Goal: Book appointment/travel/reservation

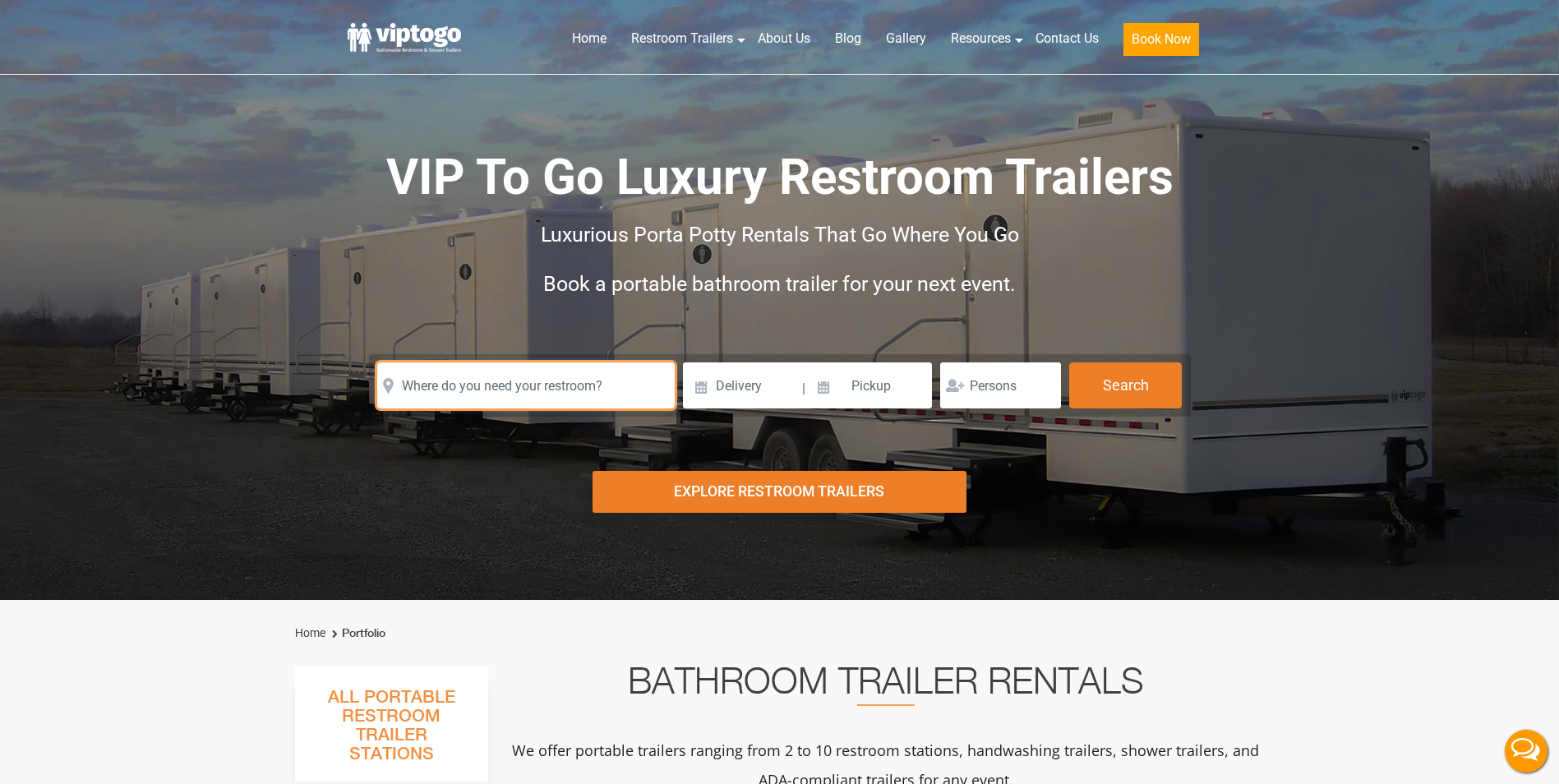
click at [532, 387] on input "text" at bounding box center [526, 385] width 298 height 46
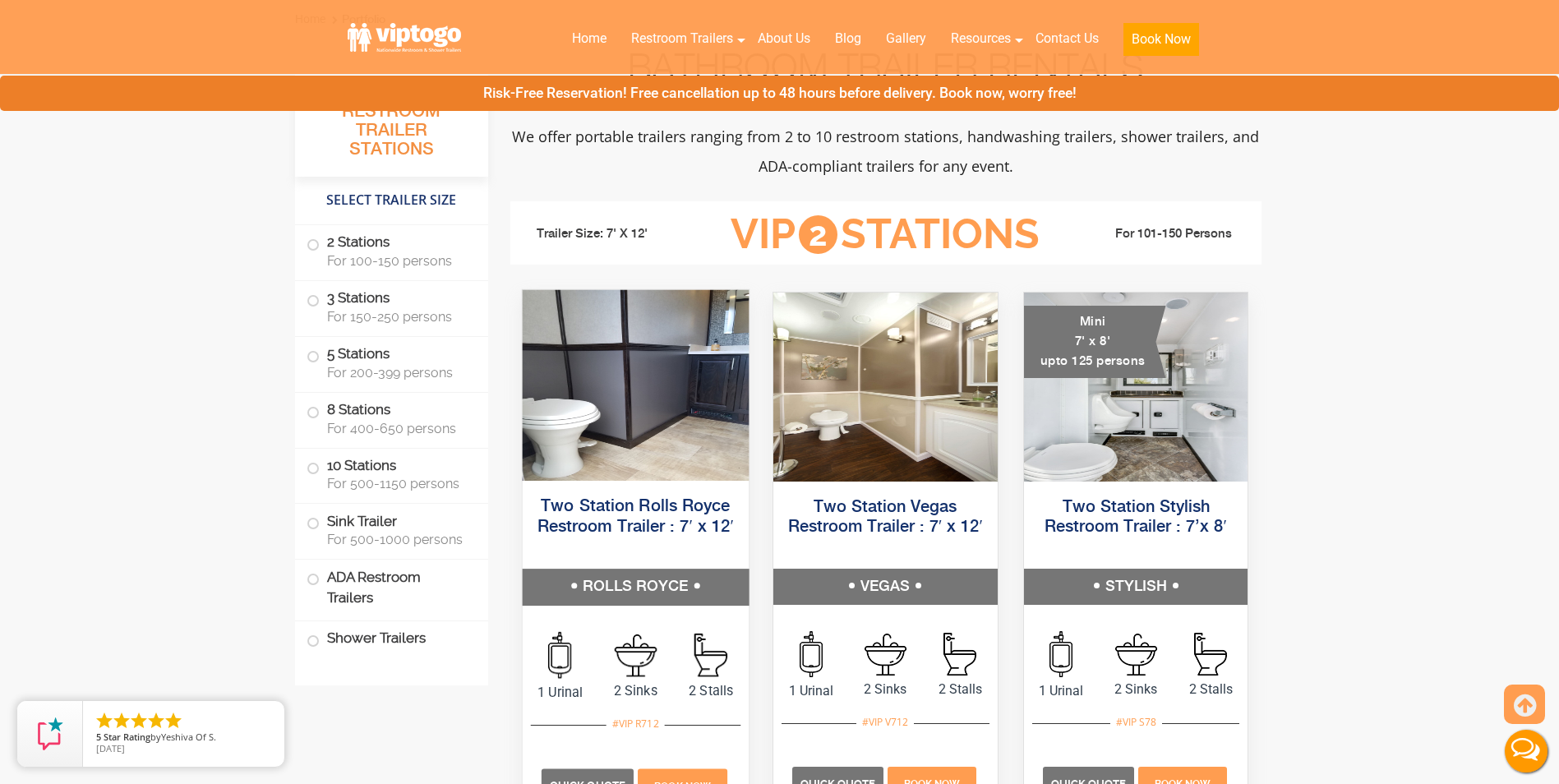
scroll to position [739, 0]
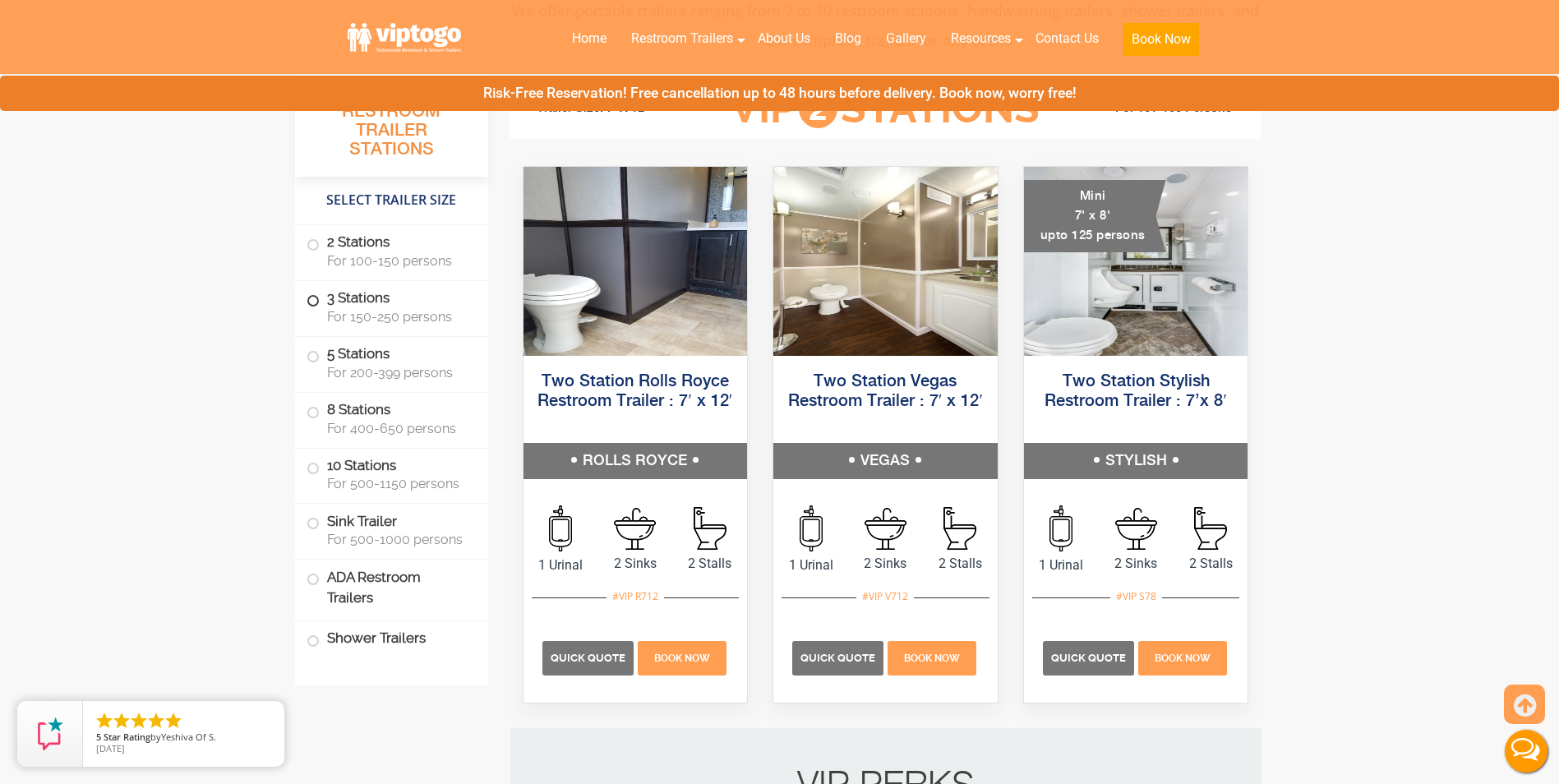
click at [377, 325] on label "3 Stations For 150-250 persons" at bounding box center [391, 306] width 170 height 51
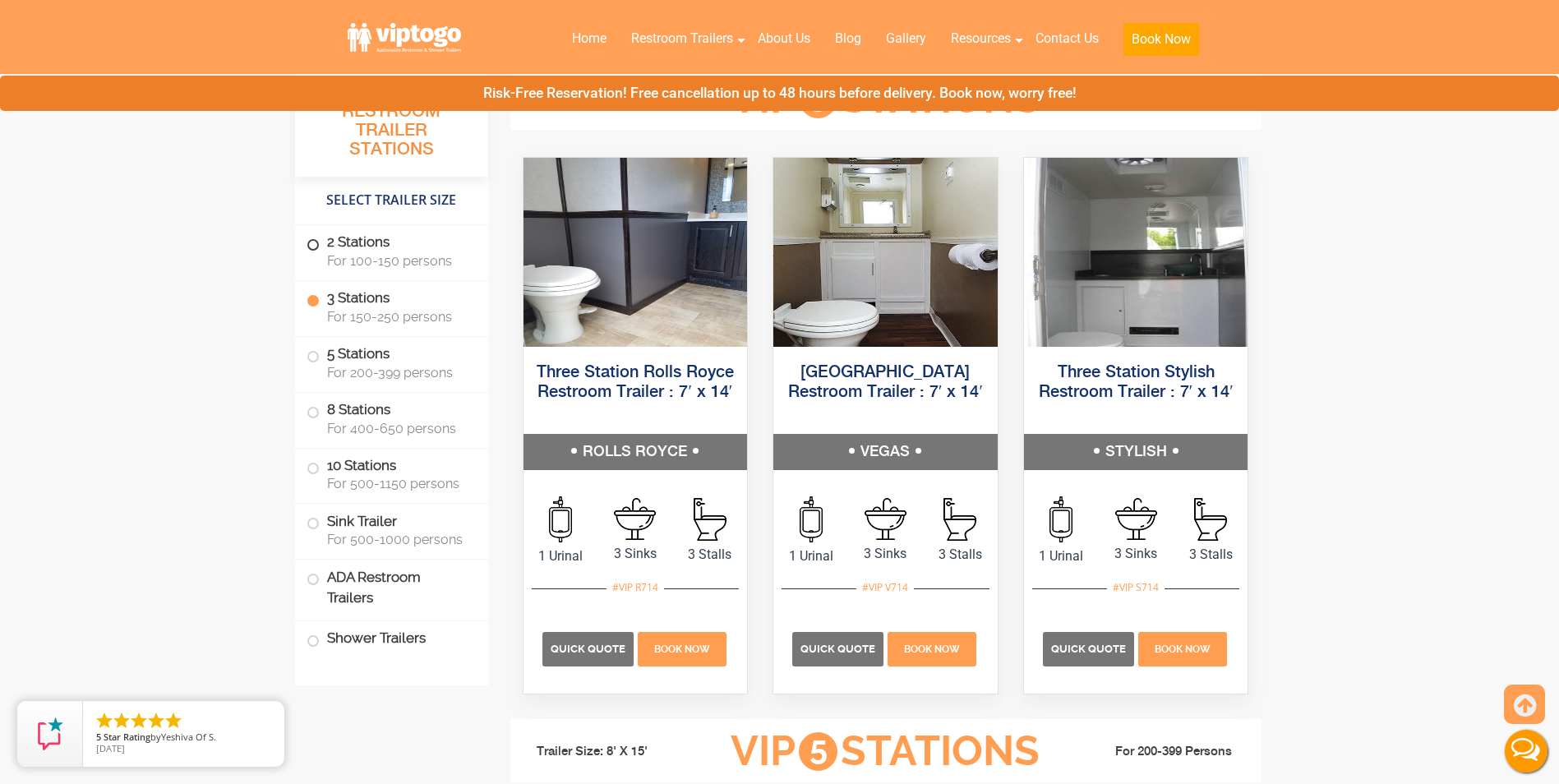
click at [395, 260] on span "For 100-150 persons" at bounding box center [398, 261] width 142 height 16
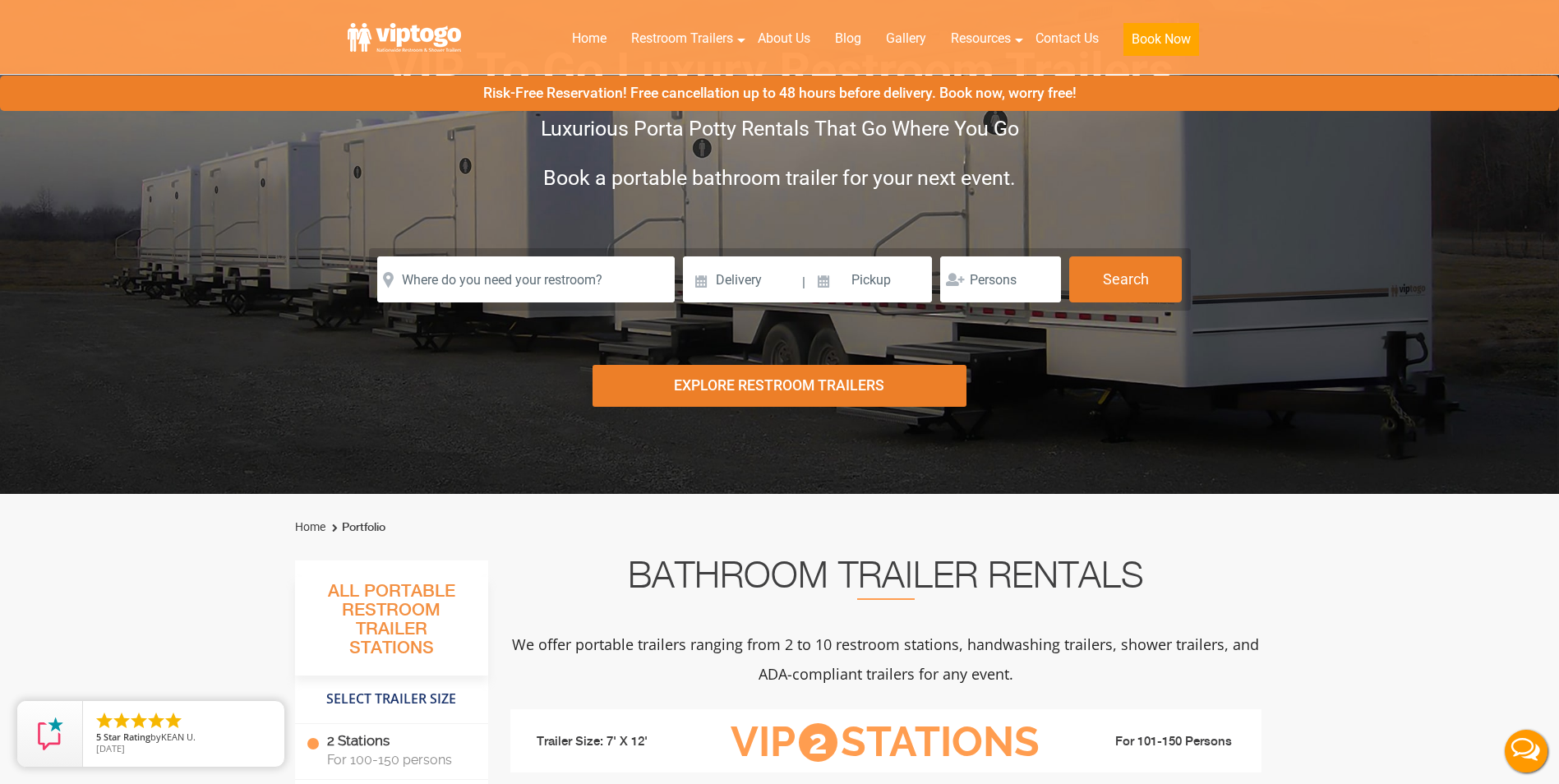
scroll to position [0, 0]
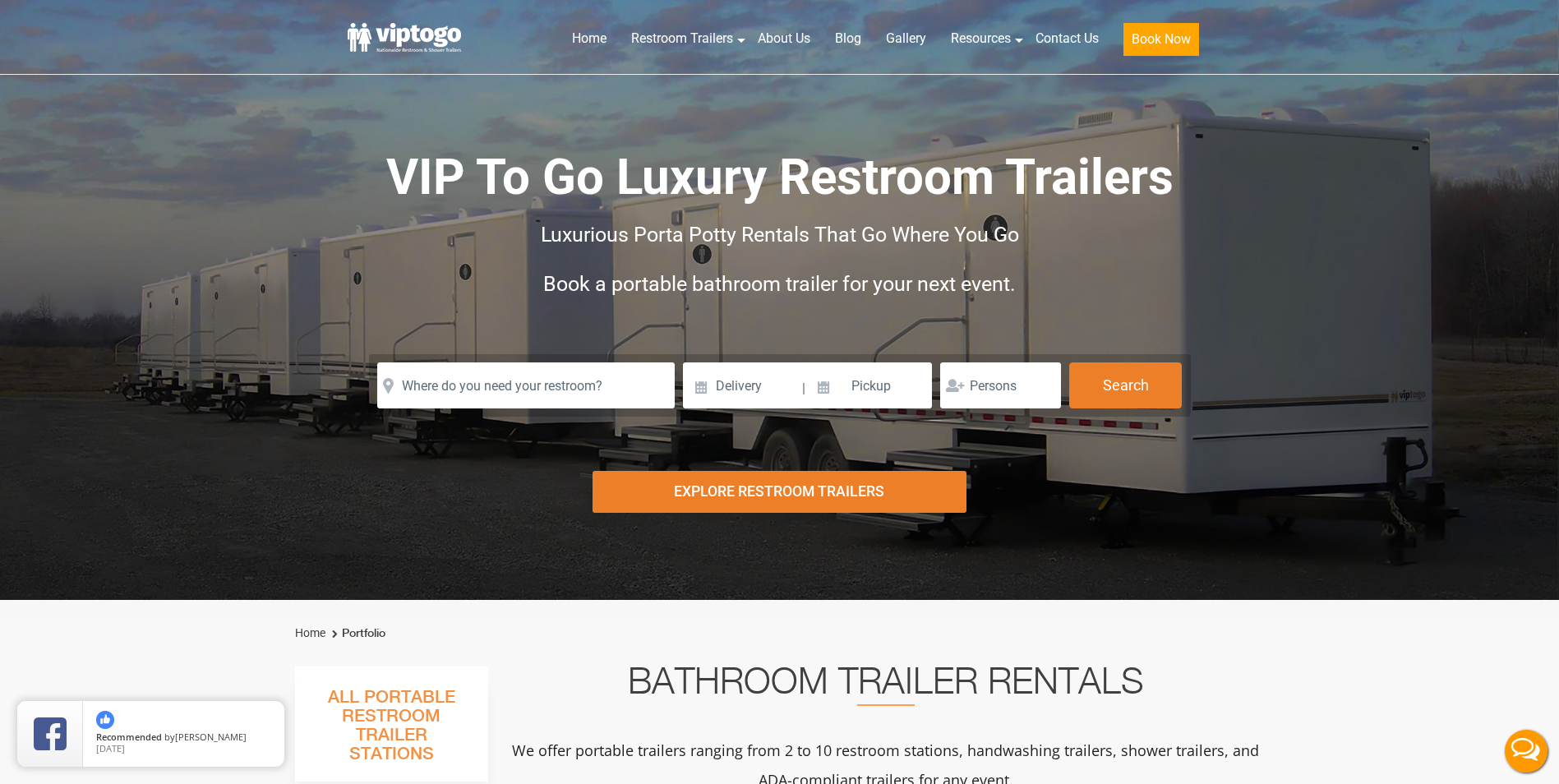
click at [570, 409] on form "Please Input Valid address with zipcode Please Input Valid address with zipcode…" at bounding box center [780, 385] width 822 height 62
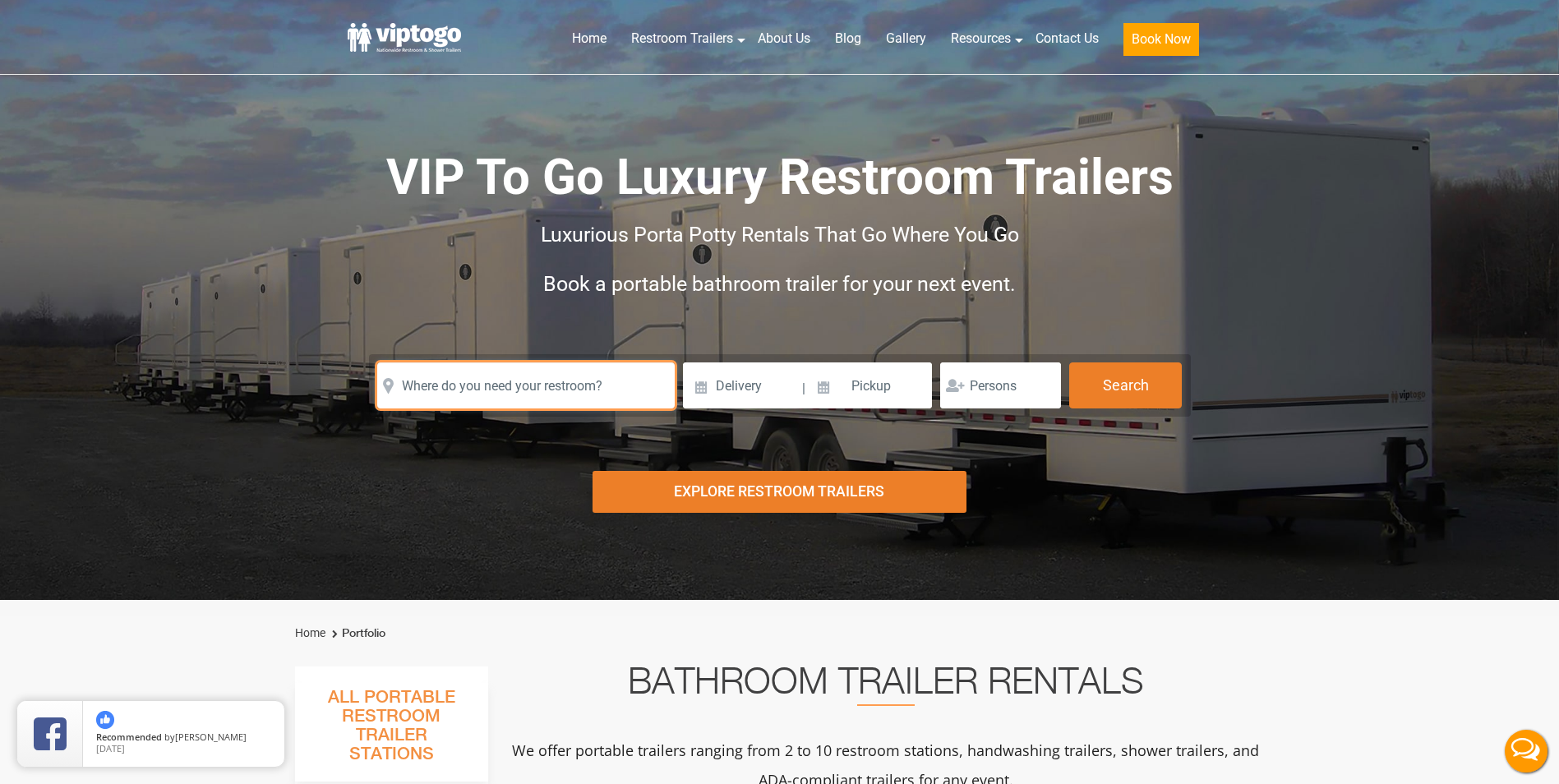
click at [563, 399] on input "text" at bounding box center [526, 385] width 298 height 46
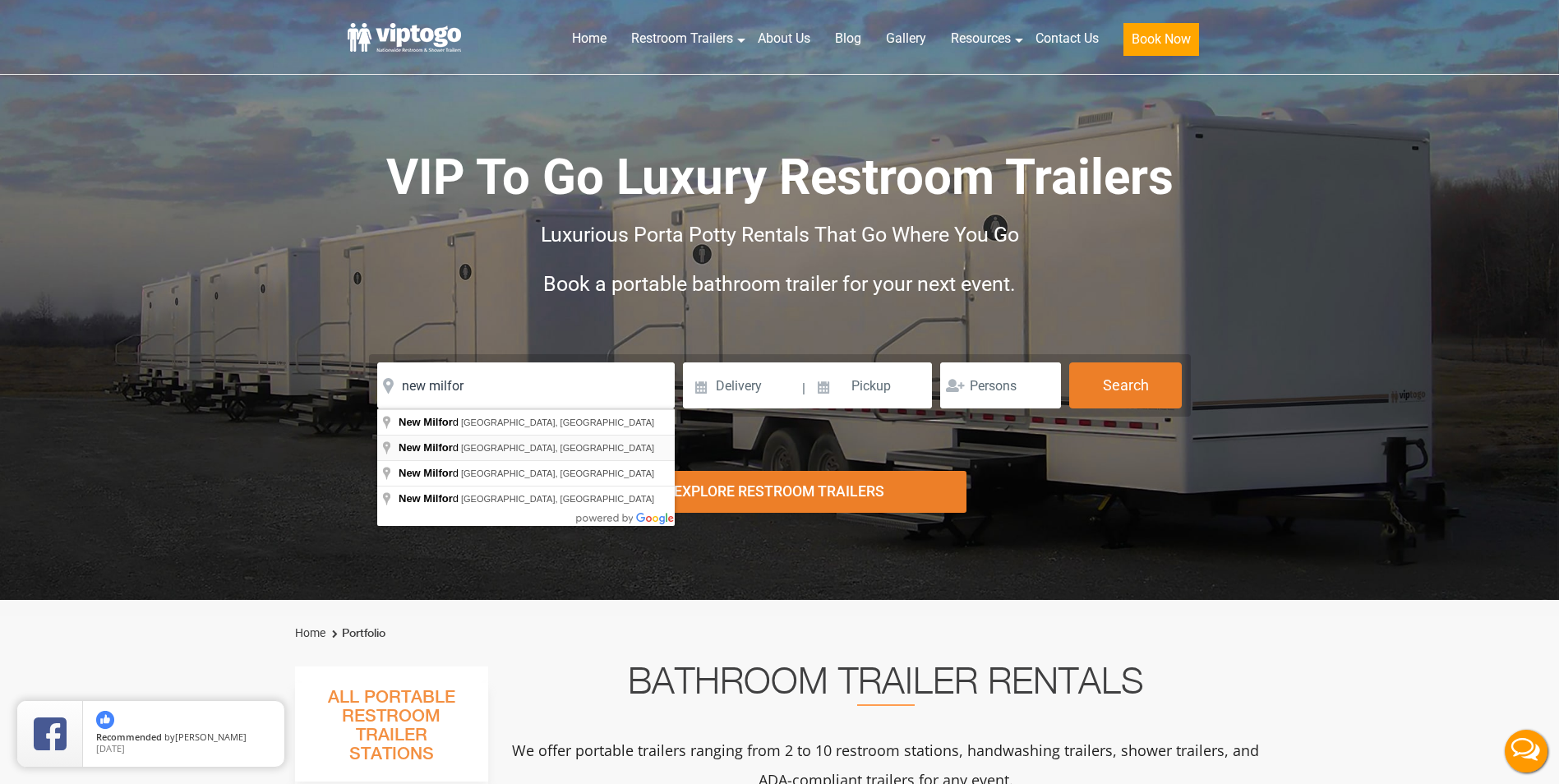
type input "New Milford, CT, USA"
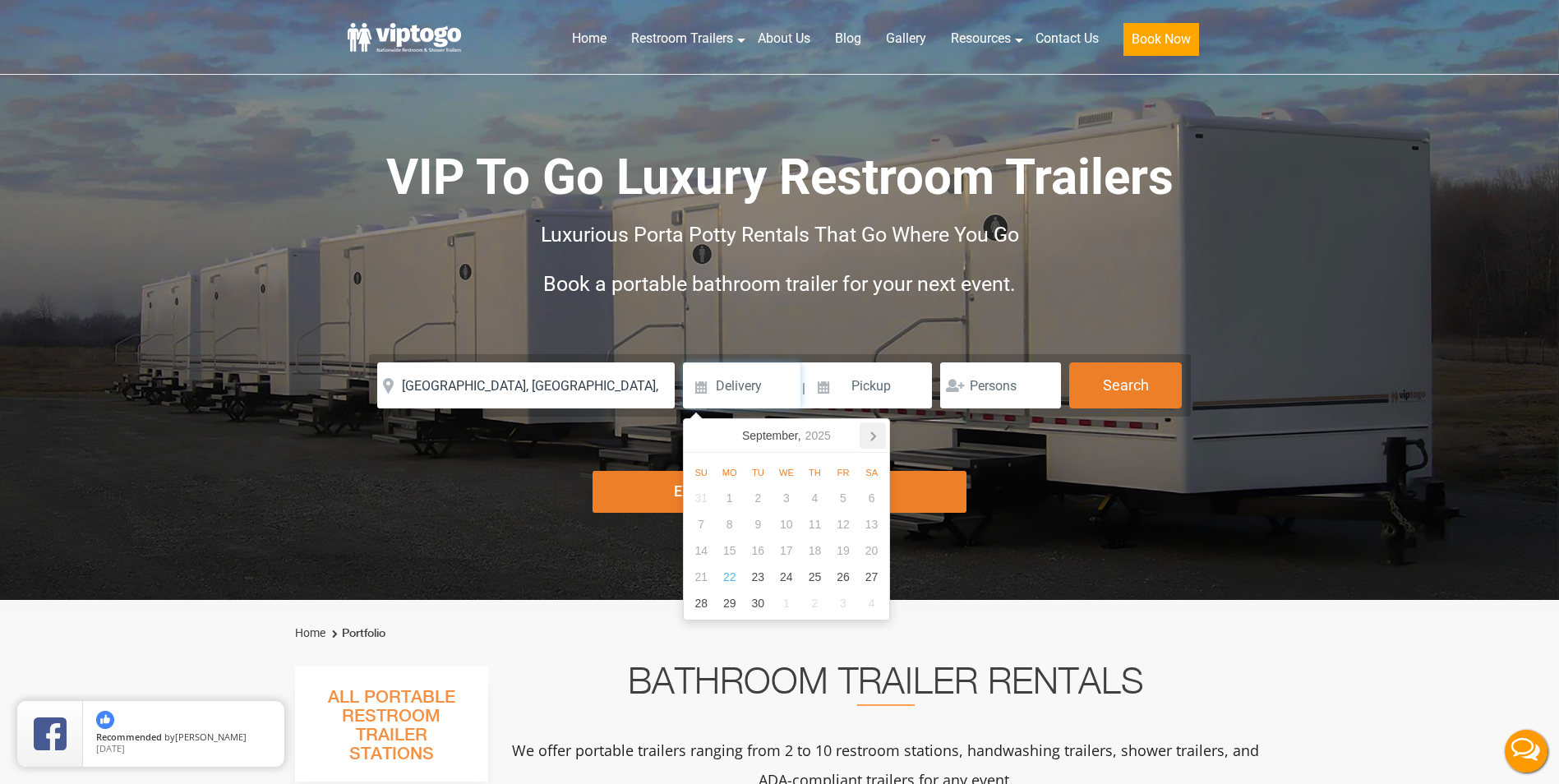
click at [868, 437] on icon at bounding box center [872, 436] width 26 height 26
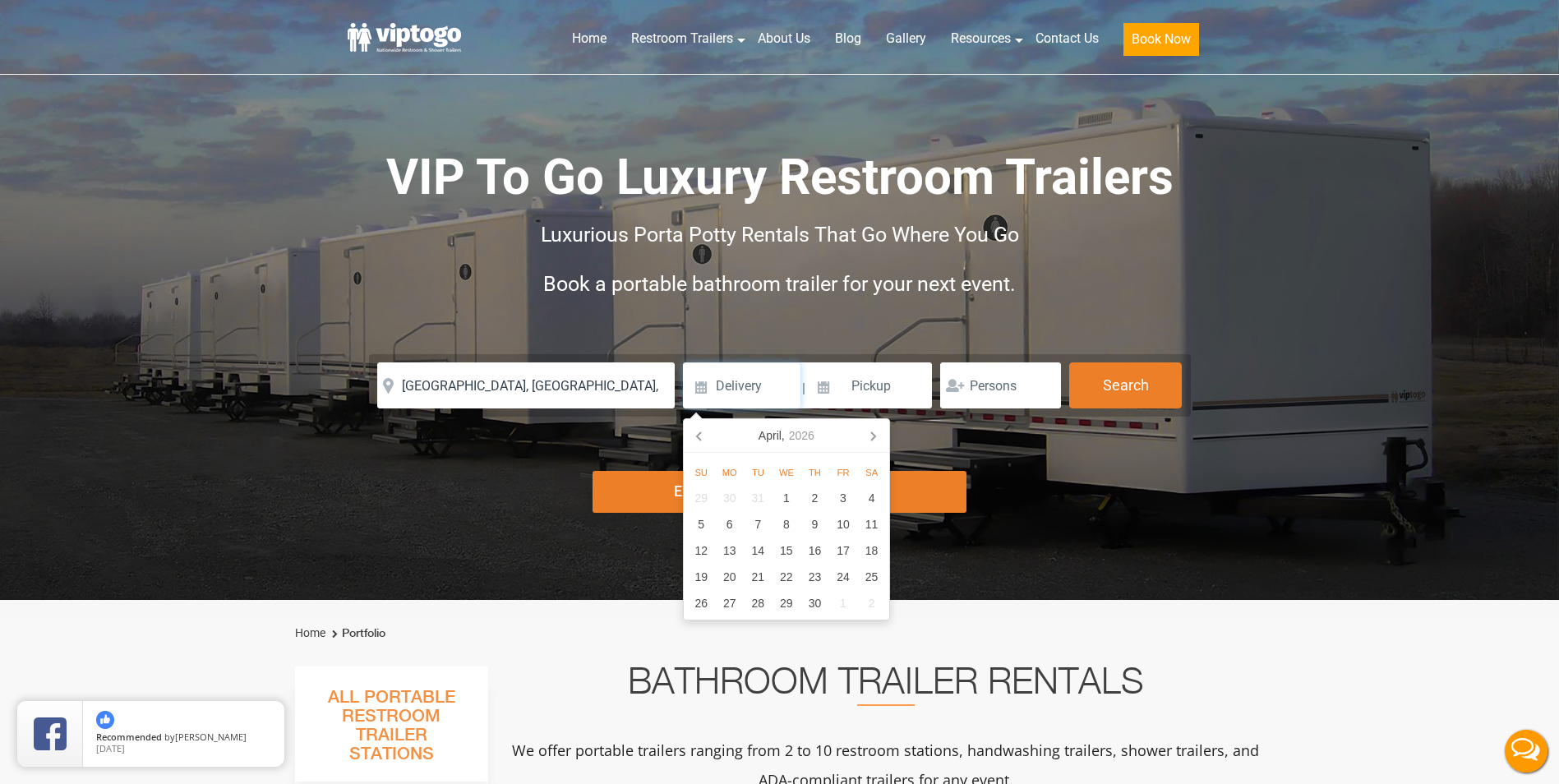
click at [868, 437] on icon at bounding box center [872, 436] width 26 height 26
click at [847, 546] on div "19" at bounding box center [843, 551] width 29 height 26
type input "06/19/2026"
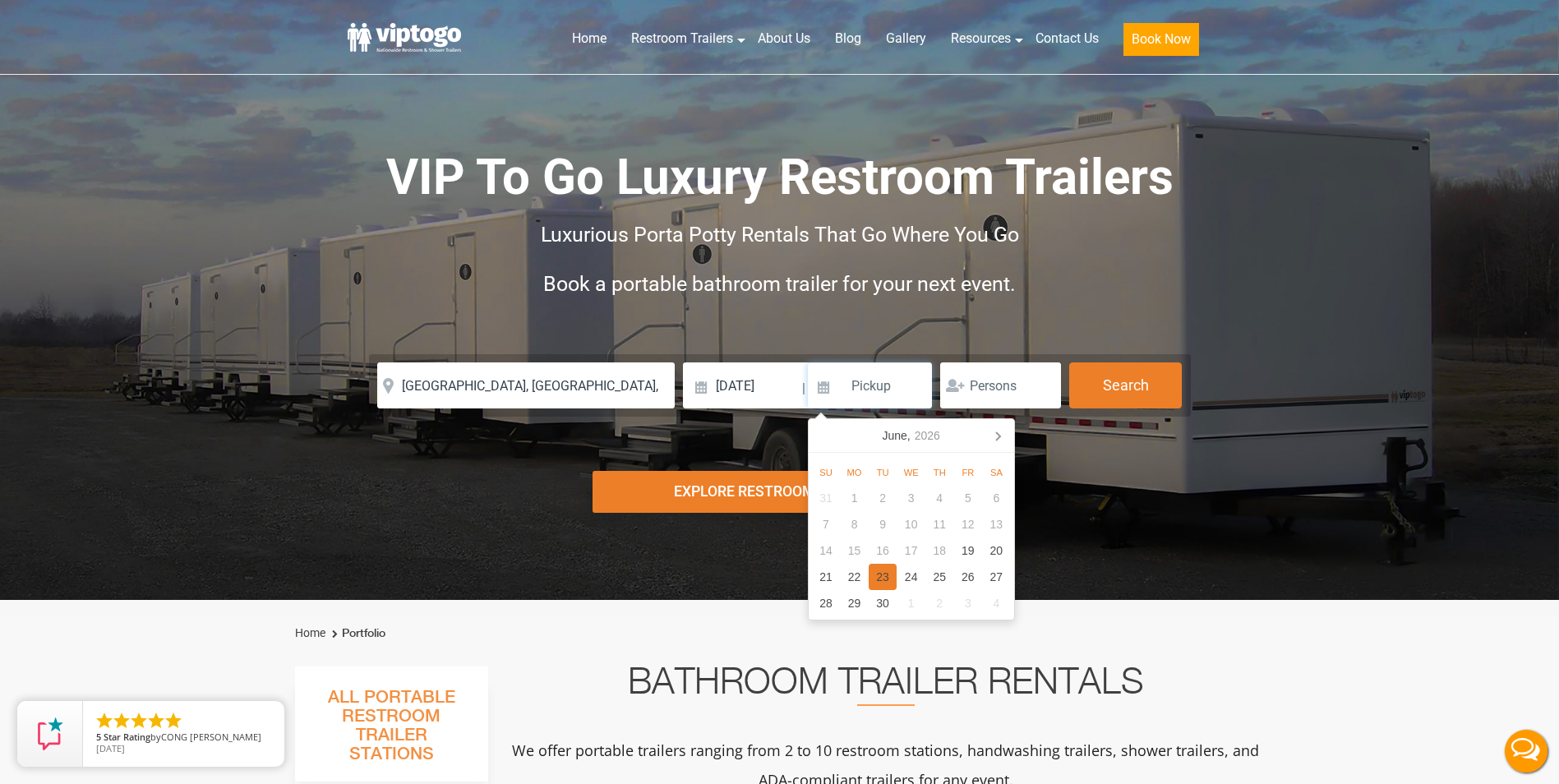
click at [879, 580] on div "23" at bounding box center [883, 576] width 29 height 26
type input "06/23/2026"
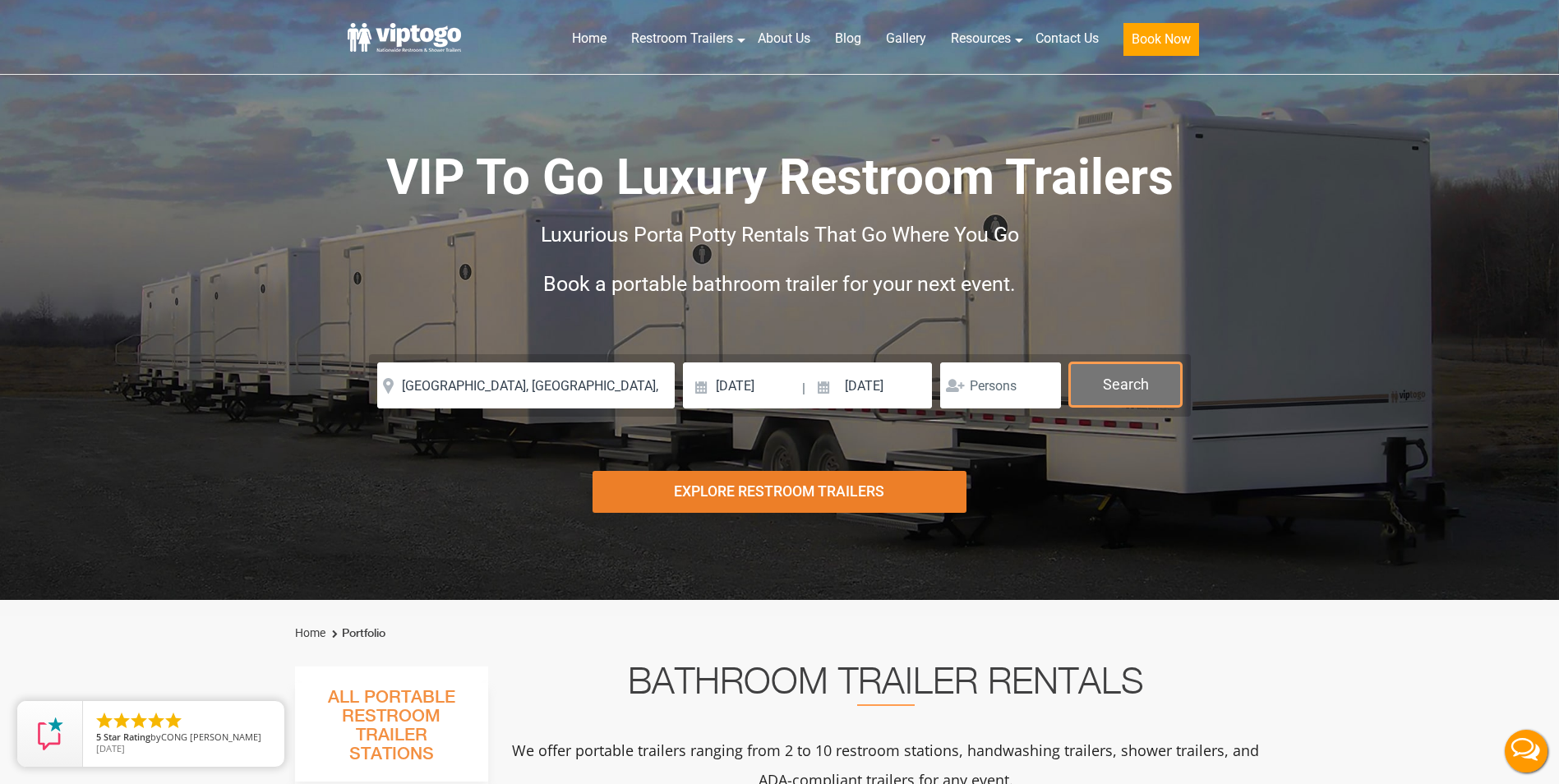
click at [1106, 377] on button "Search" at bounding box center [1126, 385] width 113 height 44
click at [1150, 364] on button "Search" at bounding box center [1126, 385] width 113 height 44
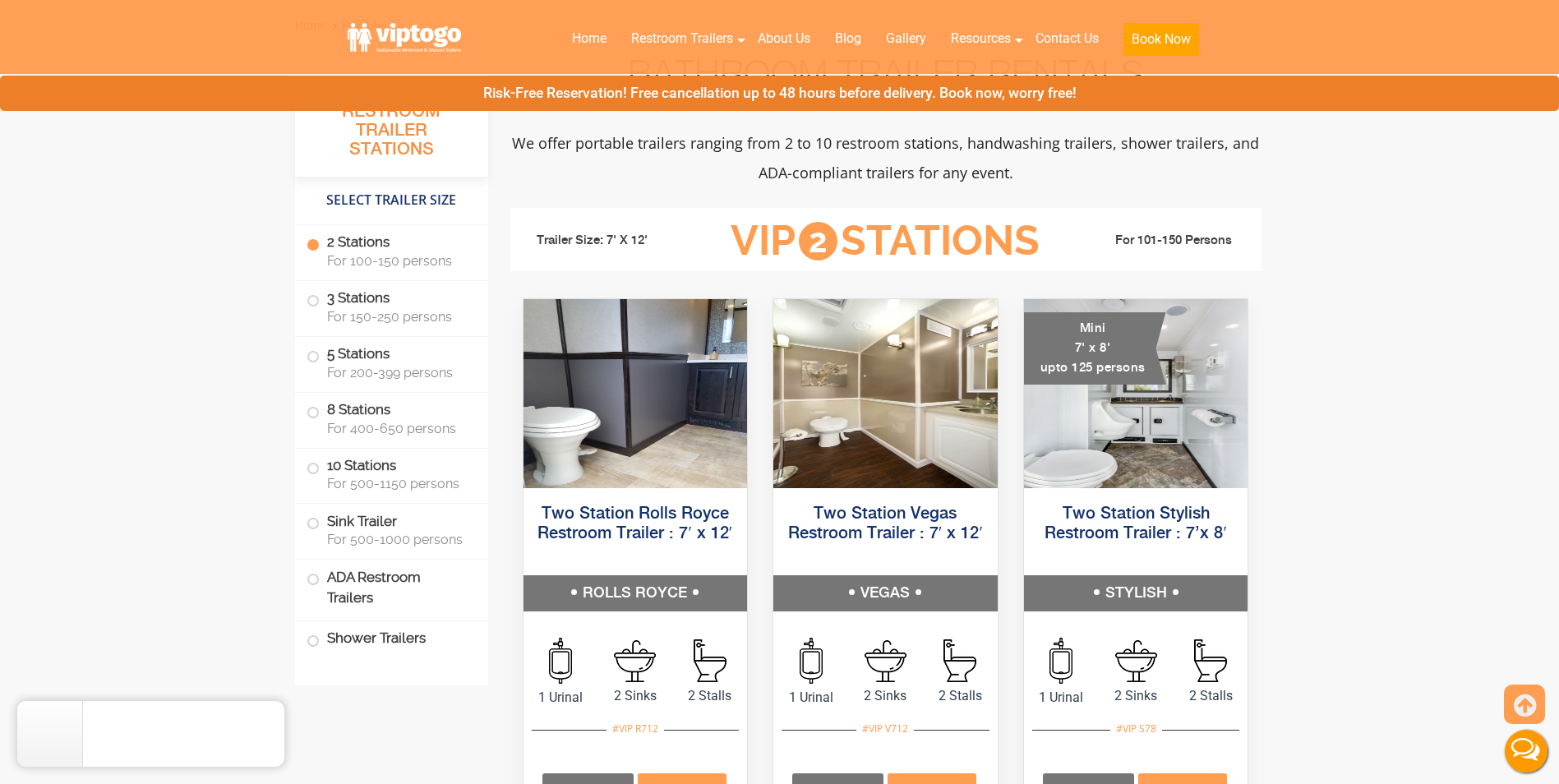
scroll to position [739, 0]
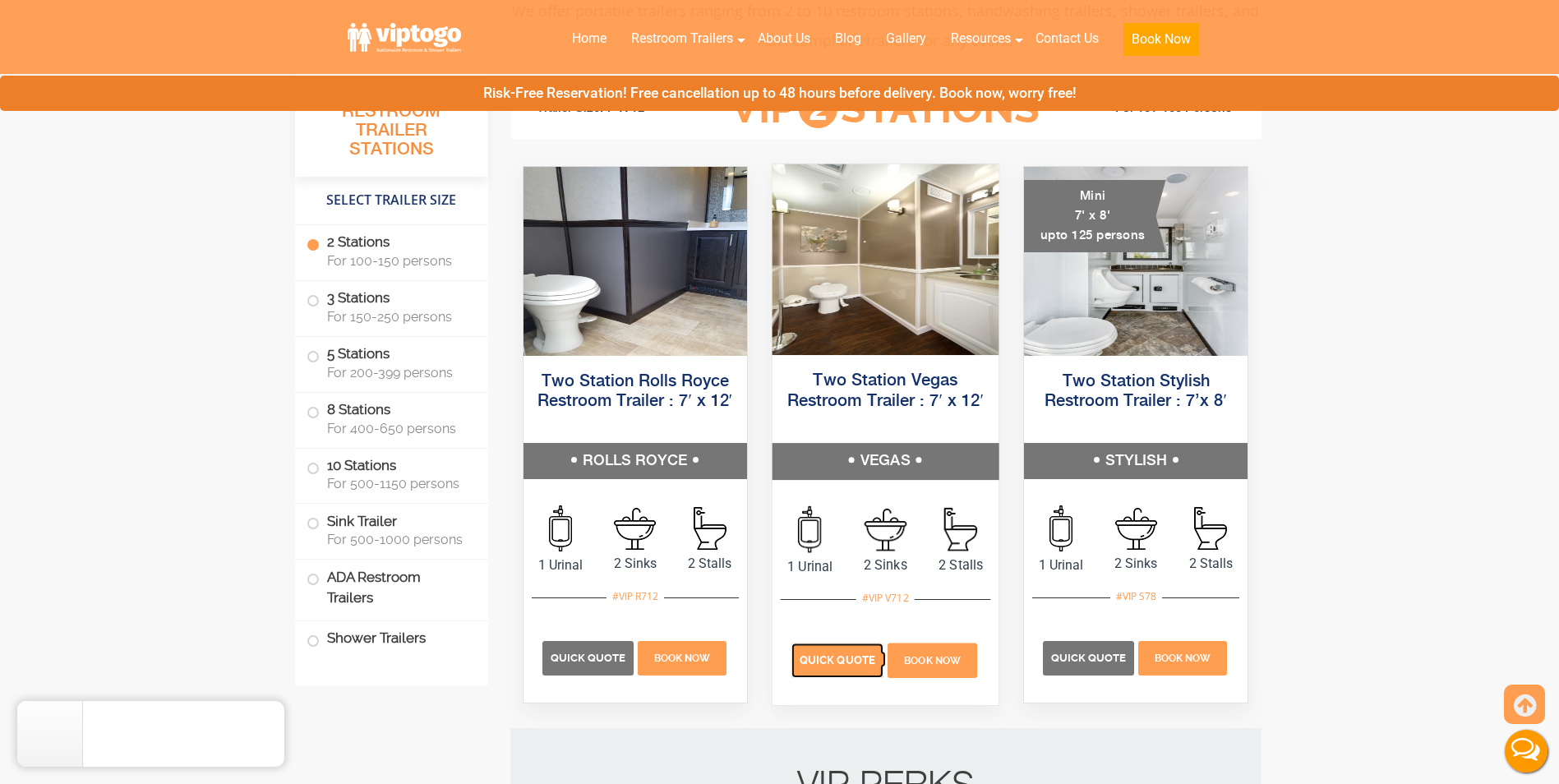
click at [855, 667] on p "Quick Quote" at bounding box center [837, 660] width 92 height 34
click at [864, 656] on span "Quick Quote" at bounding box center [837, 660] width 76 height 12
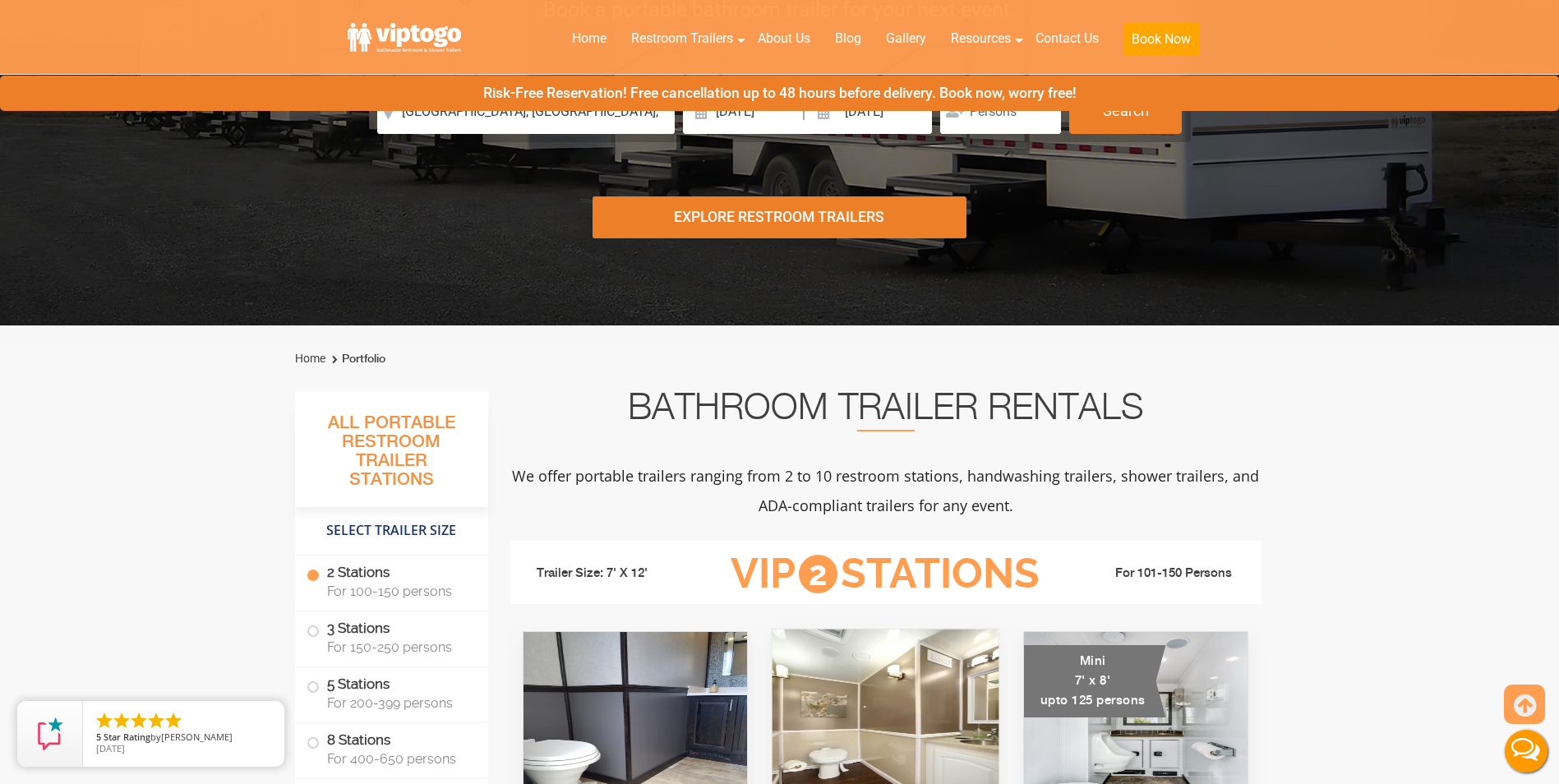
scroll to position [165, 0]
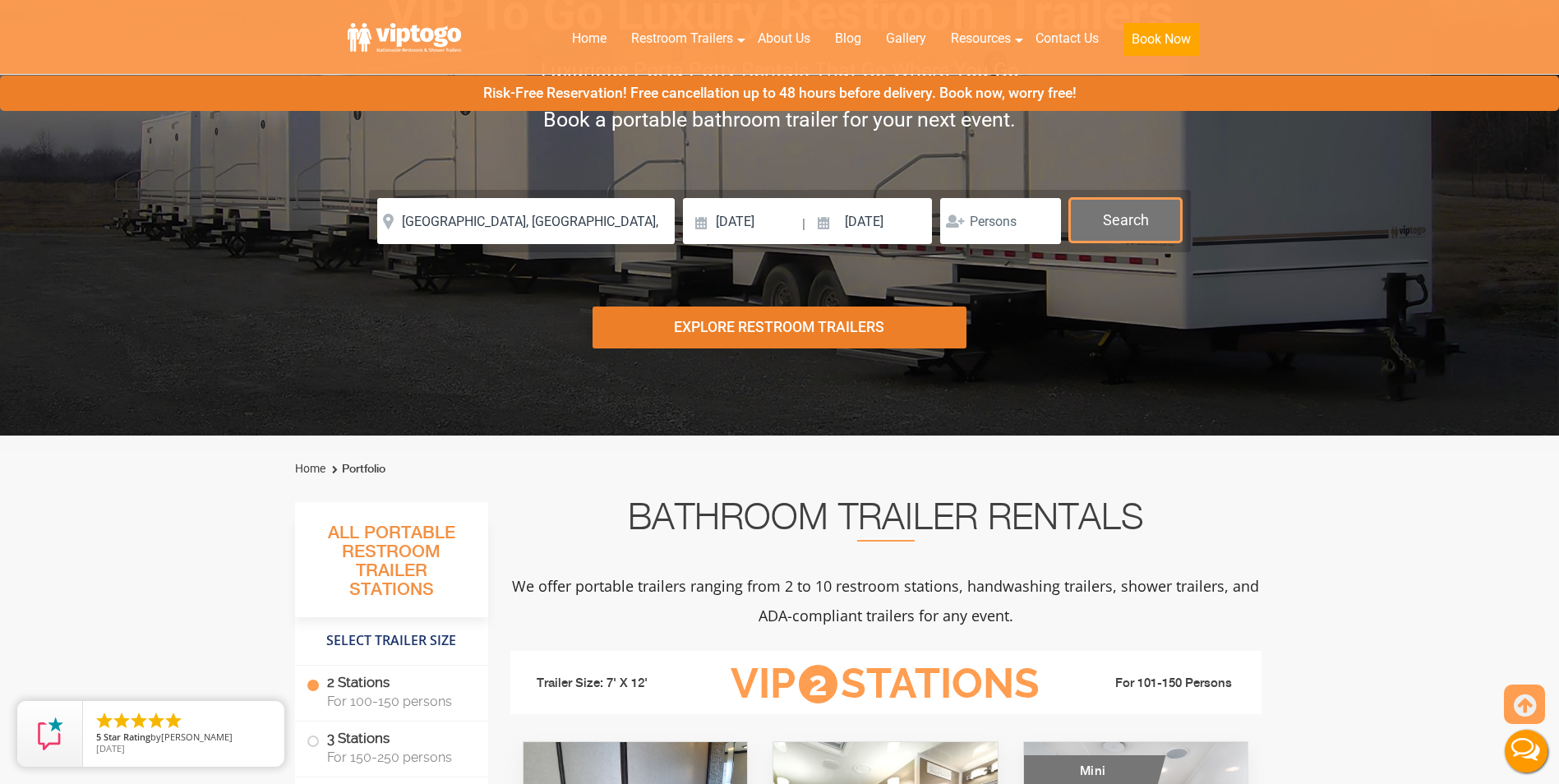
click at [1132, 242] on button "Search" at bounding box center [1126, 220] width 113 height 44
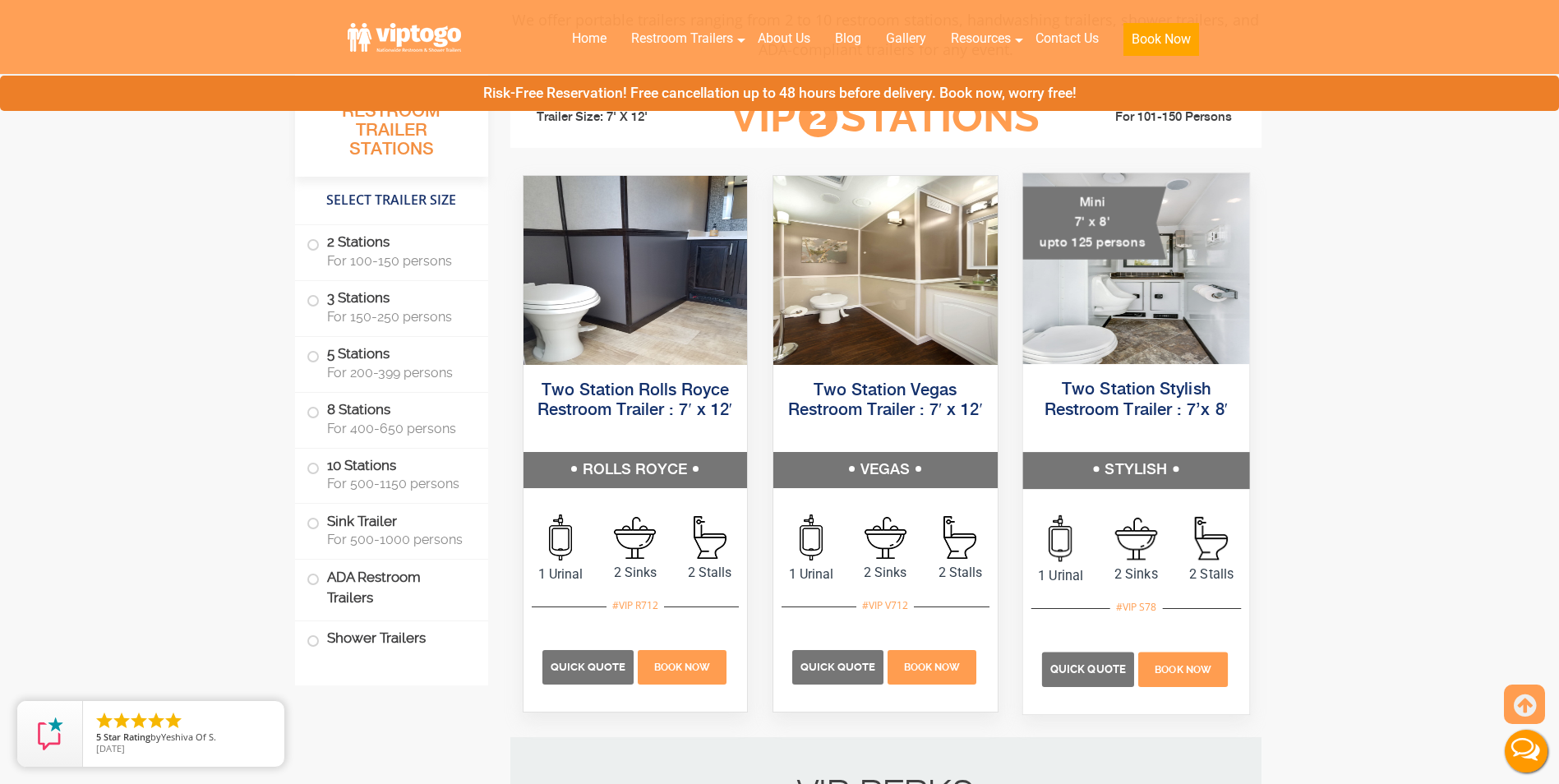
scroll to position [904, 0]
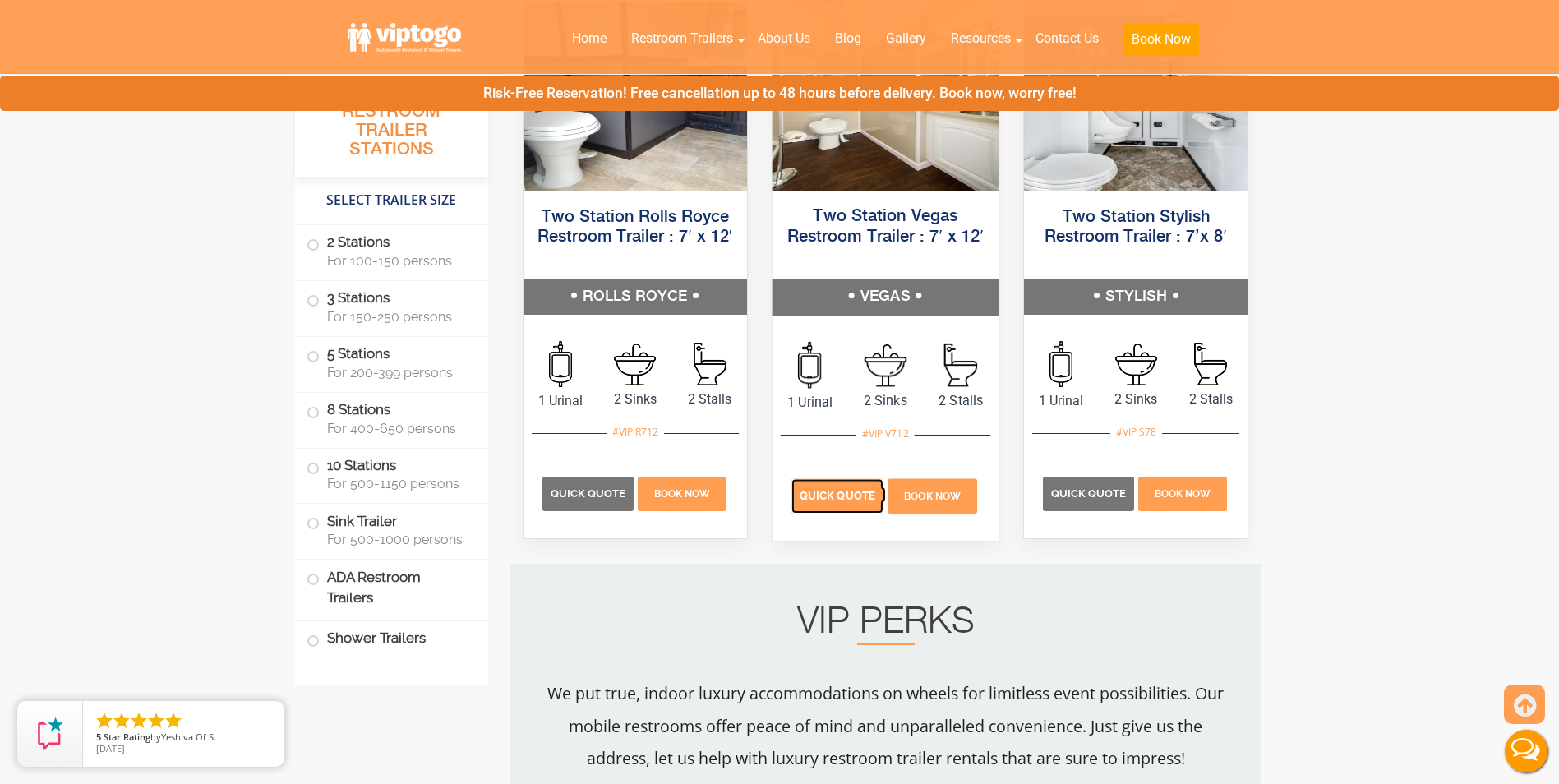
click at [832, 504] on p "Quick Quote" at bounding box center [837, 495] width 92 height 34
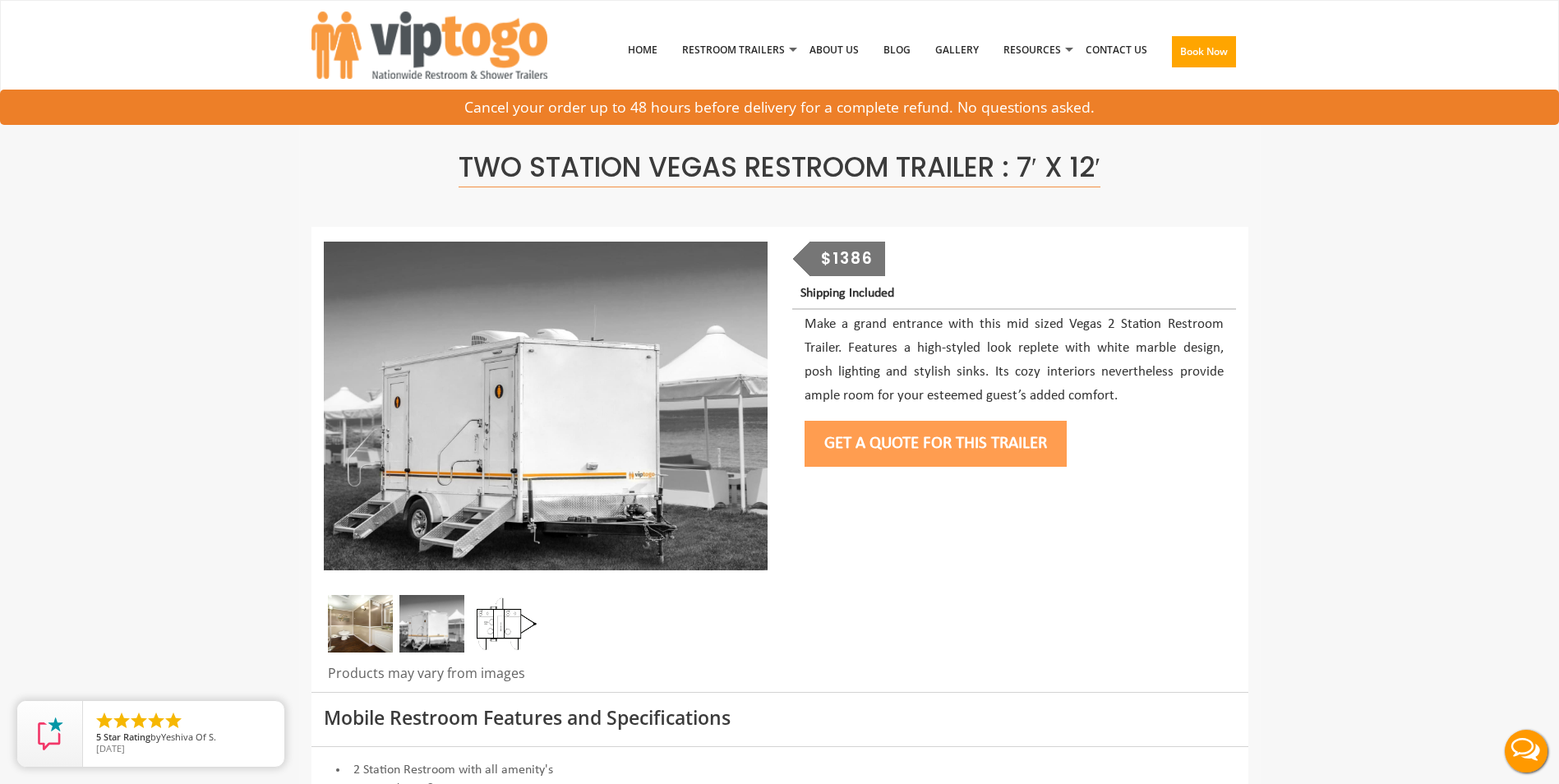
click at [898, 445] on button "Get a Quote for this Trailer" at bounding box center [936, 443] width 262 height 46
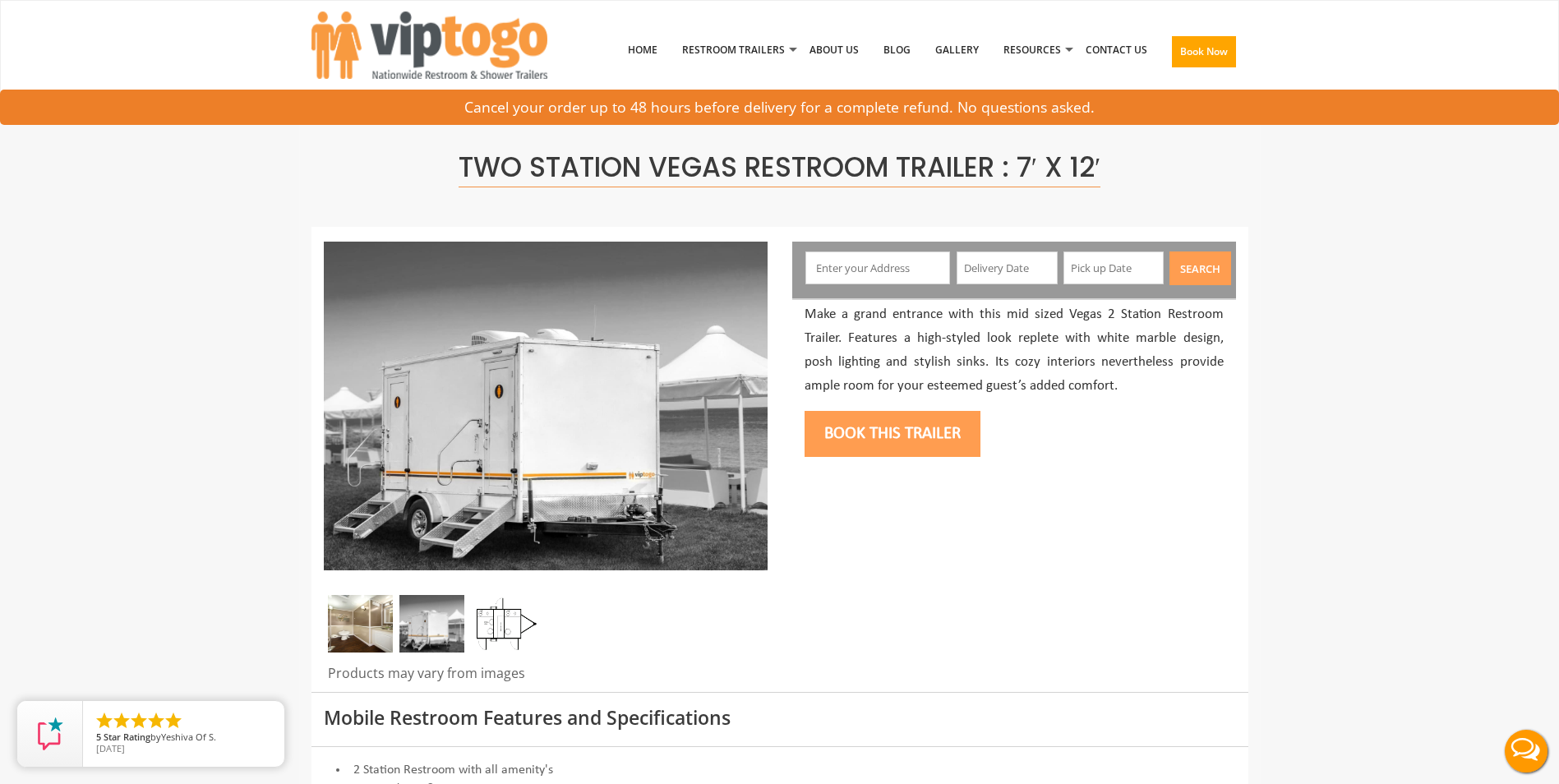
click at [865, 257] on input "text" at bounding box center [878, 267] width 144 height 33
type input "New Milford, NJ, USA"
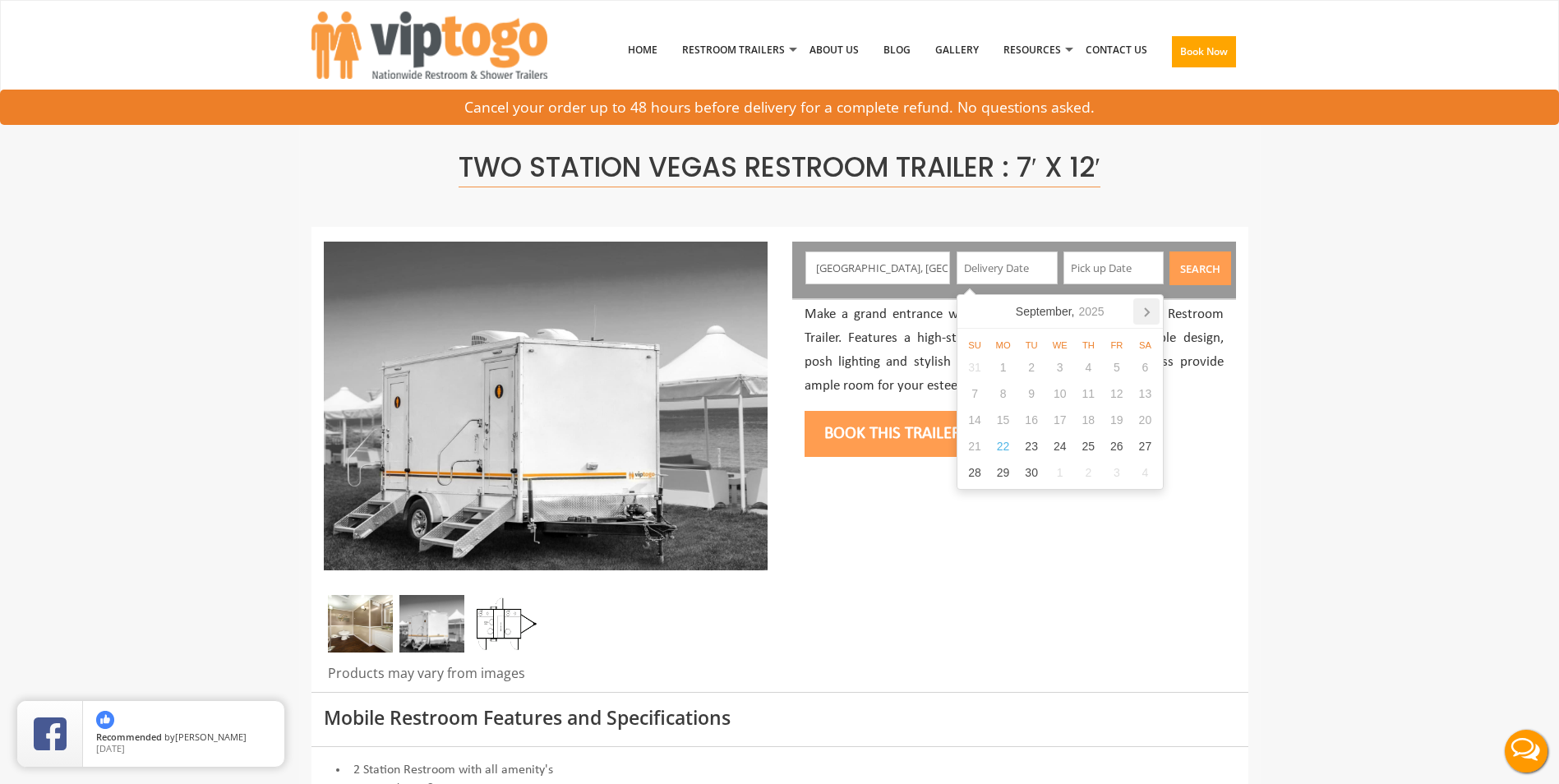
click at [1153, 307] on icon at bounding box center [1146, 311] width 26 height 26
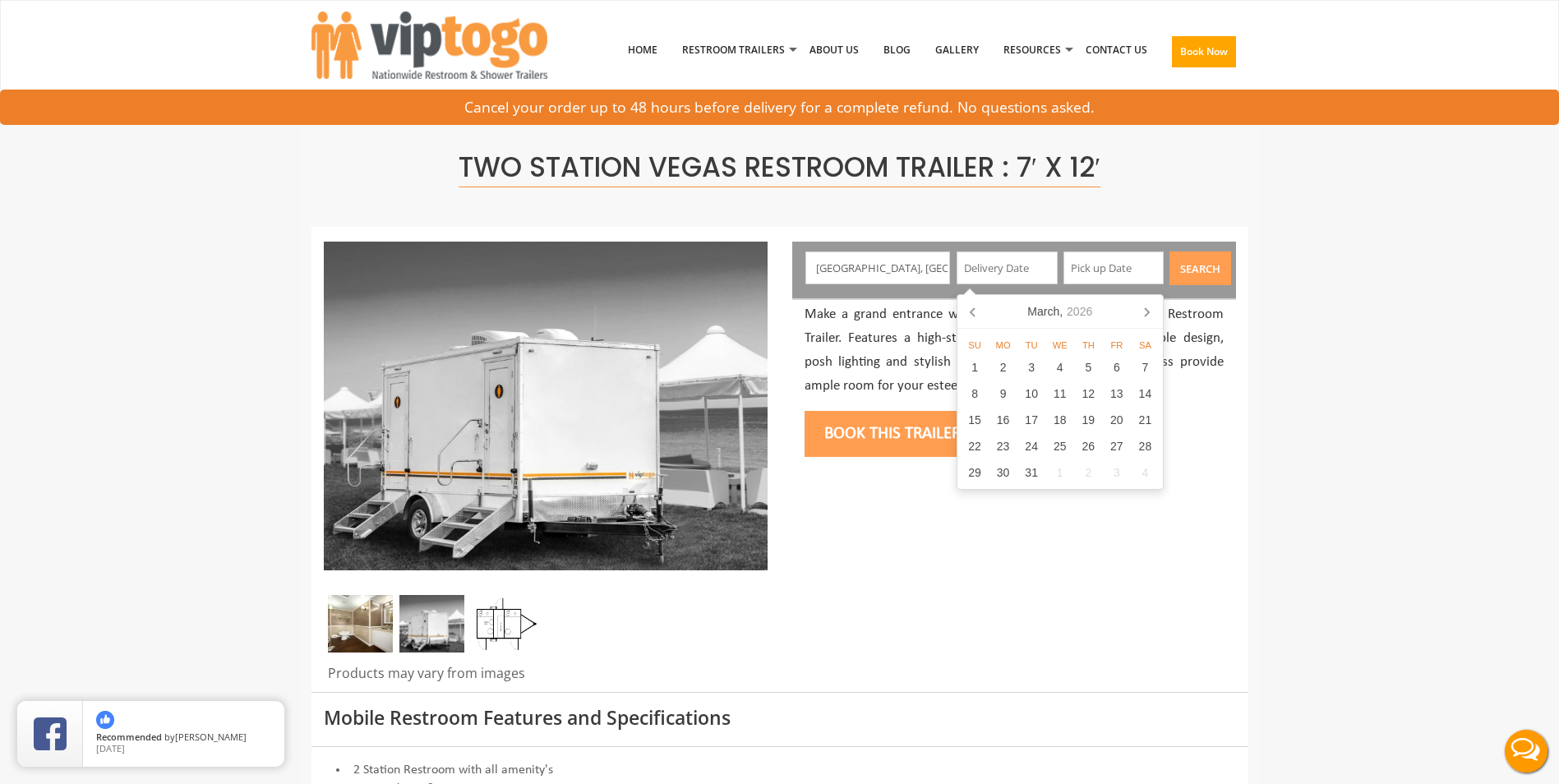
click at [1153, 307] on icon at bounding box center [1146, 311] width 26 height 26
click at [975, 313] on icon at bounding box center [974, 311] width 26 height 26
click at [1111, 420] on div "19" at bounding box center [1117, 420] width 29 height 26
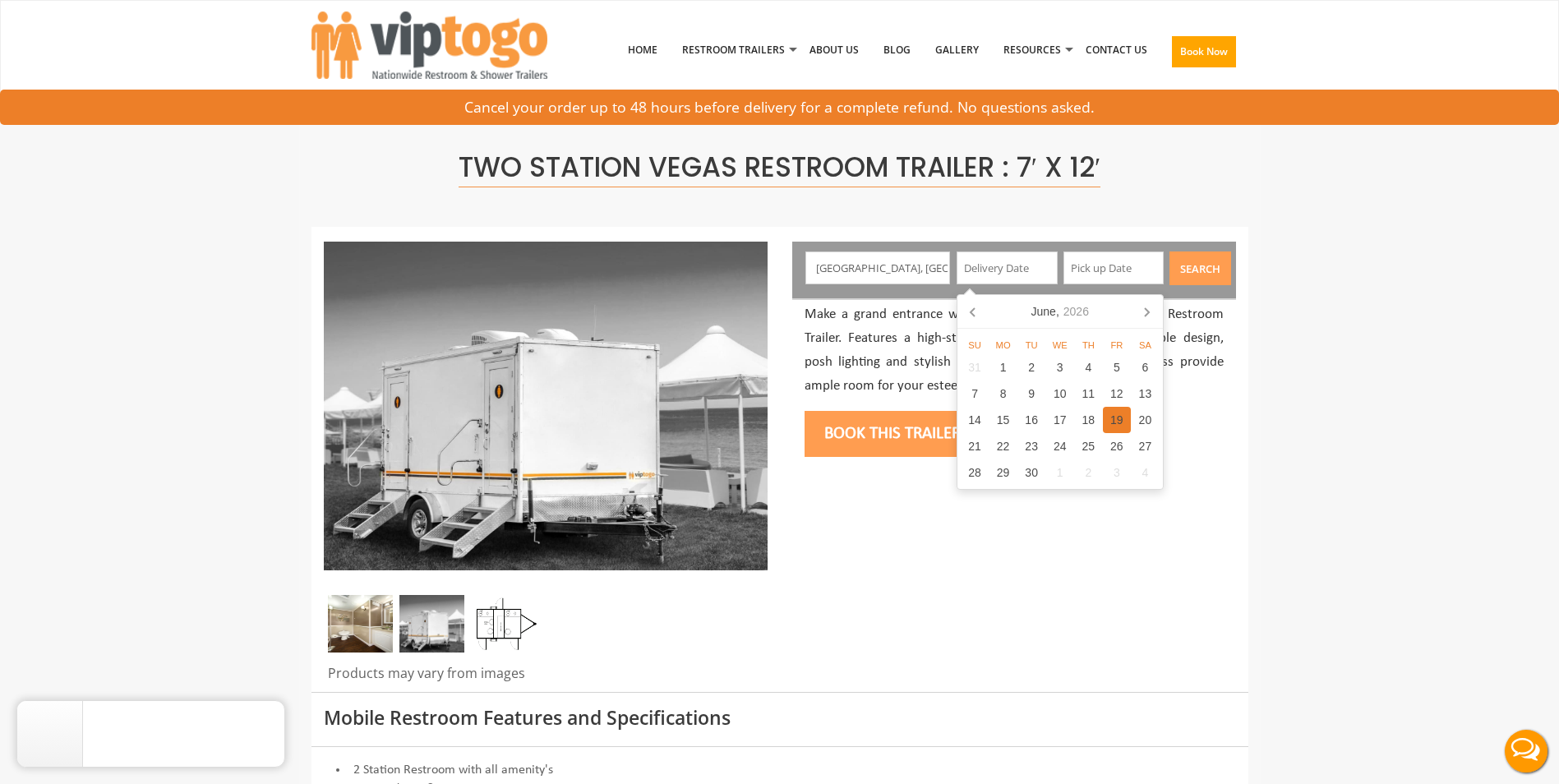
type input "06/19/2026"
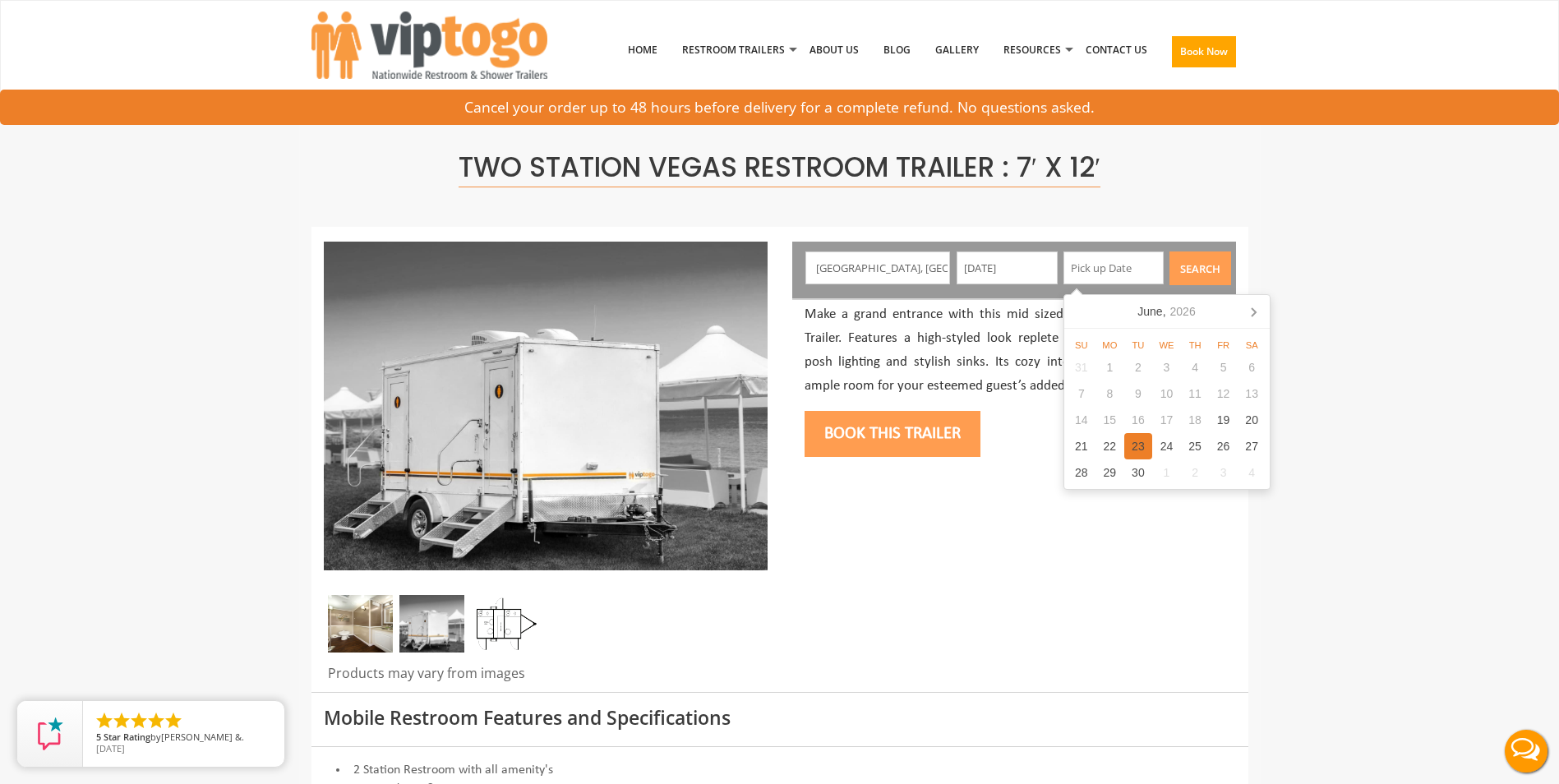
click at [1130, 450] on div "23" at bounding box center [1138, 446] width 29 height 26
type input "06/23/2026"
click at [1191, 278] on button "Search" at bounding box center [1200, 268] width 62 height 33
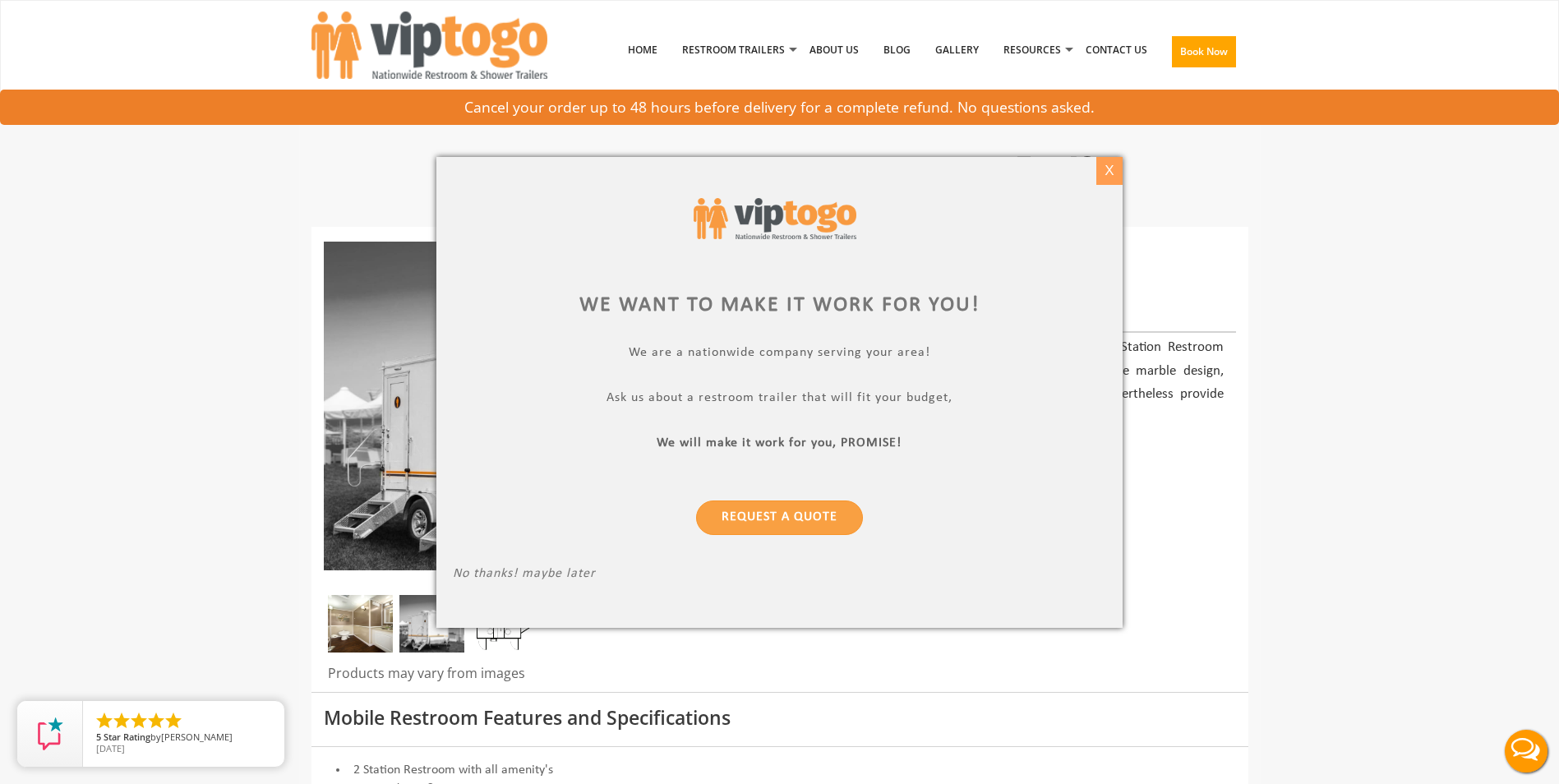
click at [1115, 176] on div "X" at bounding box center [1109, 171] width 26 height 28
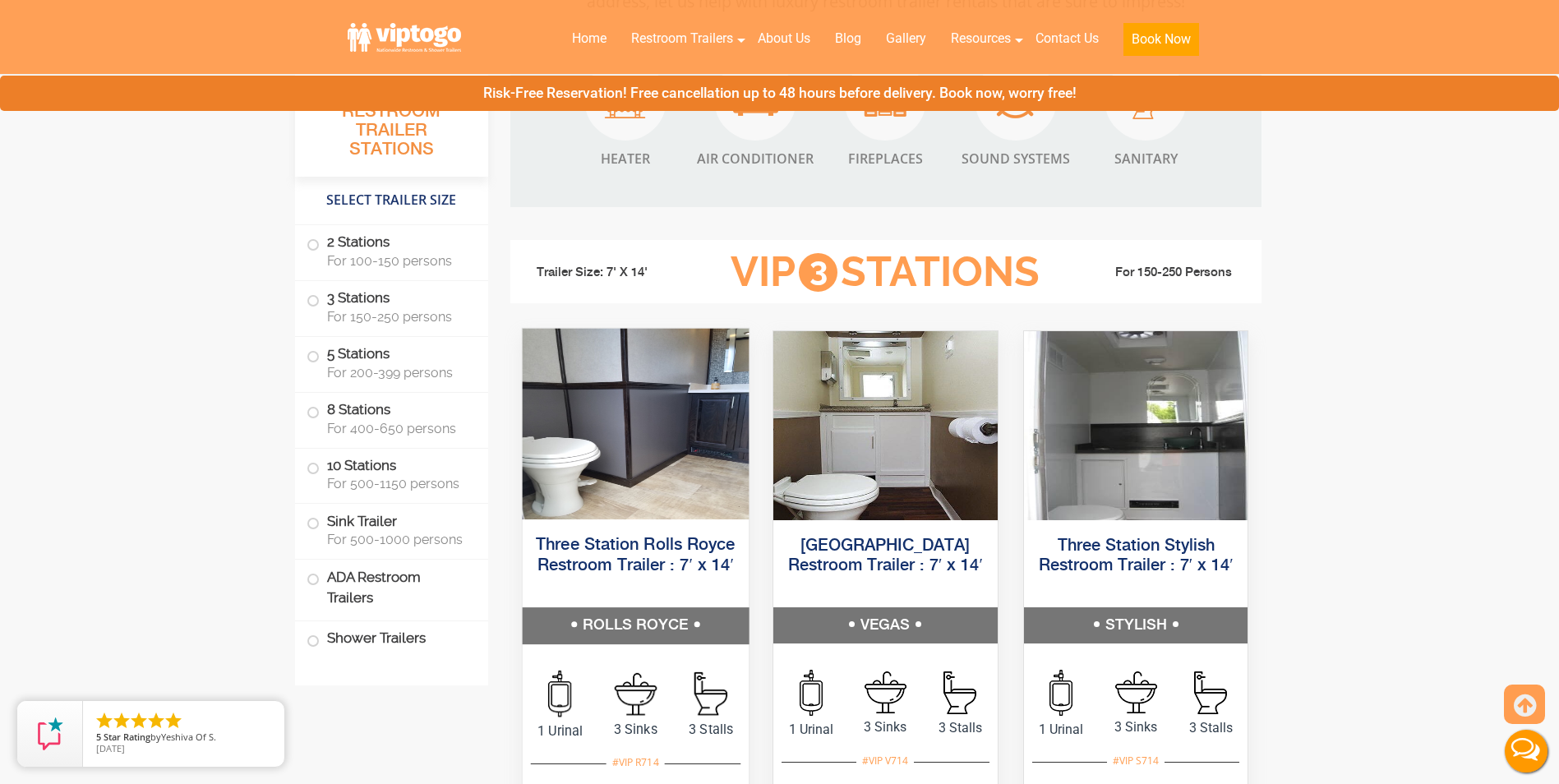
scroll to position [1807, 0]
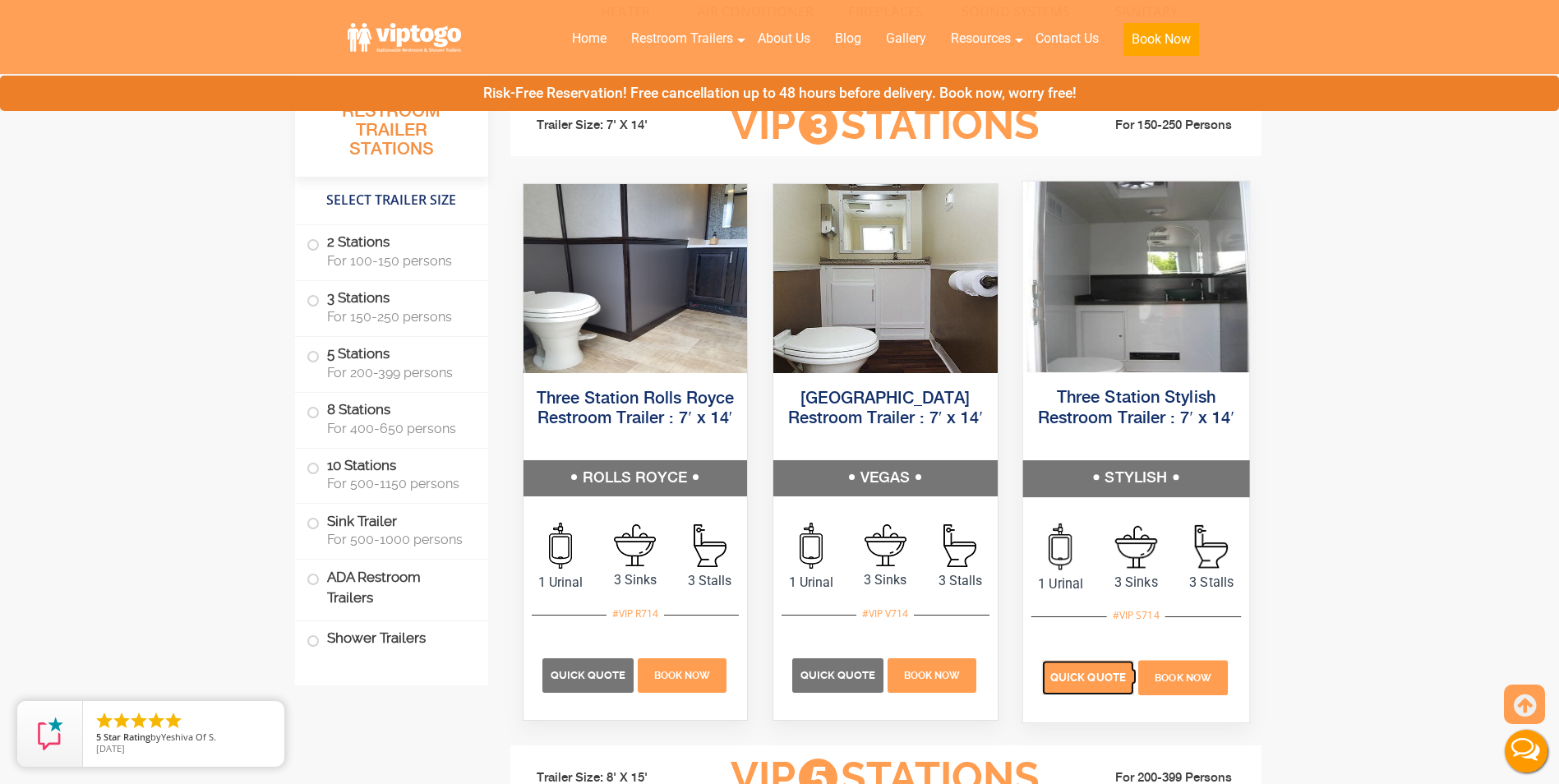
click at [1087, 673] on span "Quick Quote" at bounding box center [1088, 677] width 76 height 12
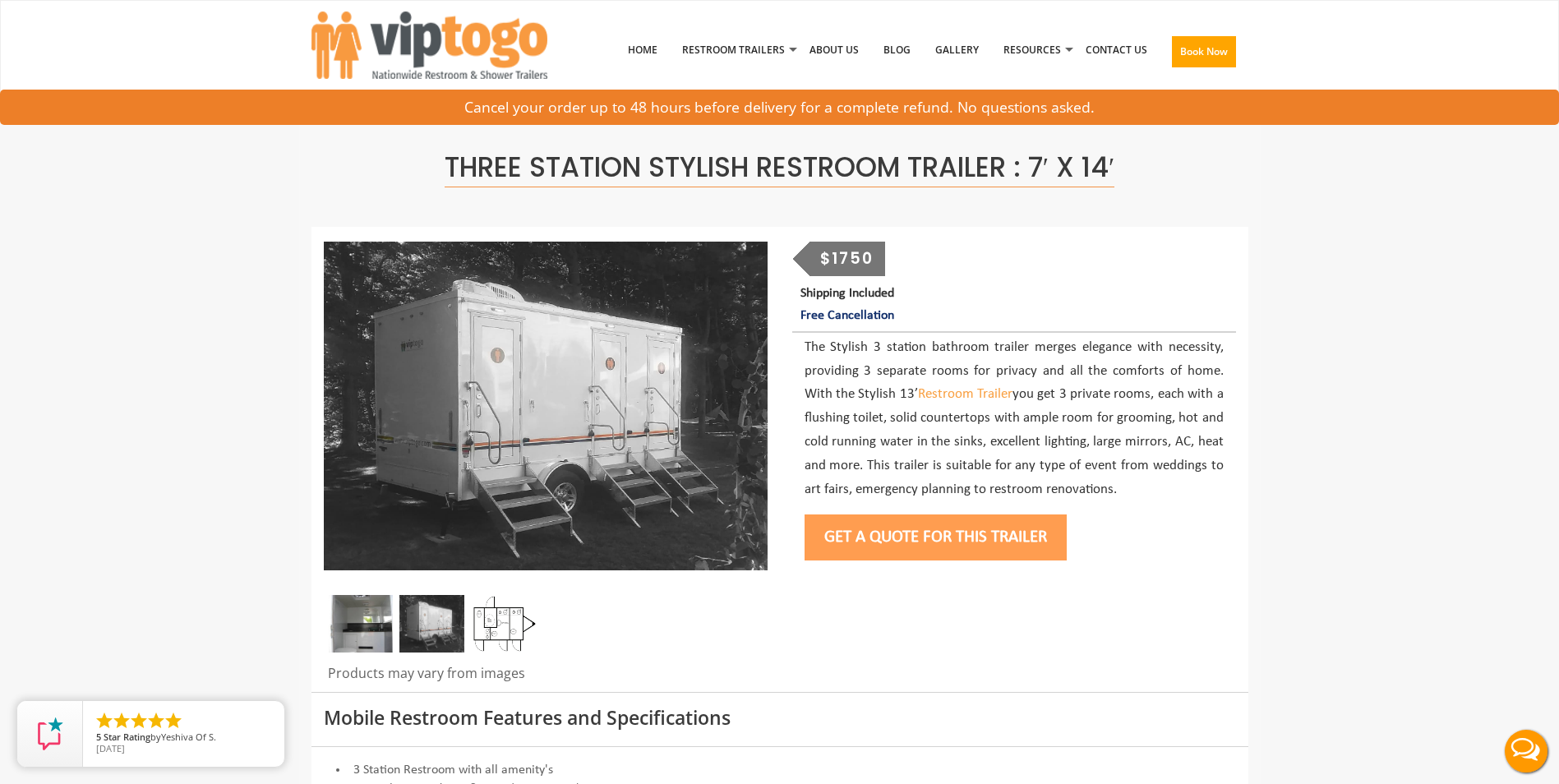
click at [906, 531] on button "Get a Quote for this Trailer" at bounding box center [936, 537] width 262 height 46
